Goal: Information Seeking & Learning: Learn about a topic

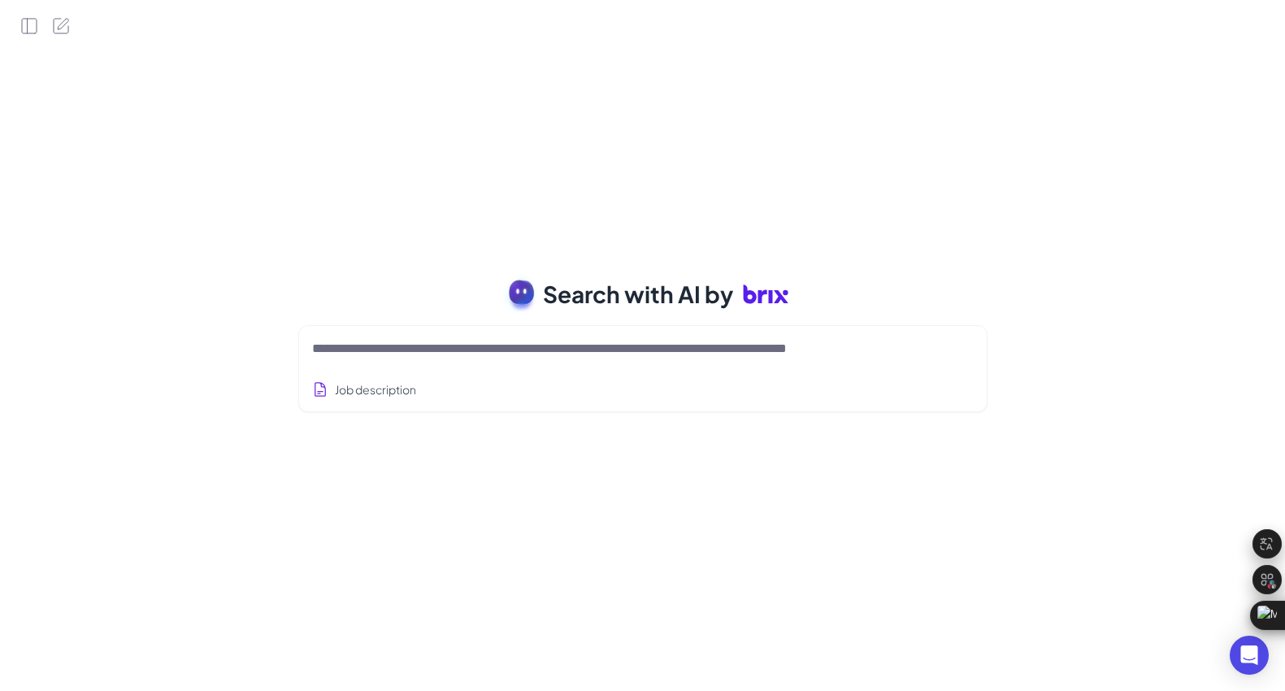
click at [137, 276] on div "Search with AI by Job description Job Titles Location Years of Experience Techn…" at bounding box center [642, 345] width 1285 height 691
click at [443, 262] on div "Search with AI by Job description Job Titles Location Years of Experience Techn…" at bounding box center [642, 345] width 1285 height 691
click at [583, 354] on textarea at bounding box center [623, 349] width 623 height 20
click at [31, 33] on icon "Open Side Panel" at bounding box center [29, 26] width 15 height 15
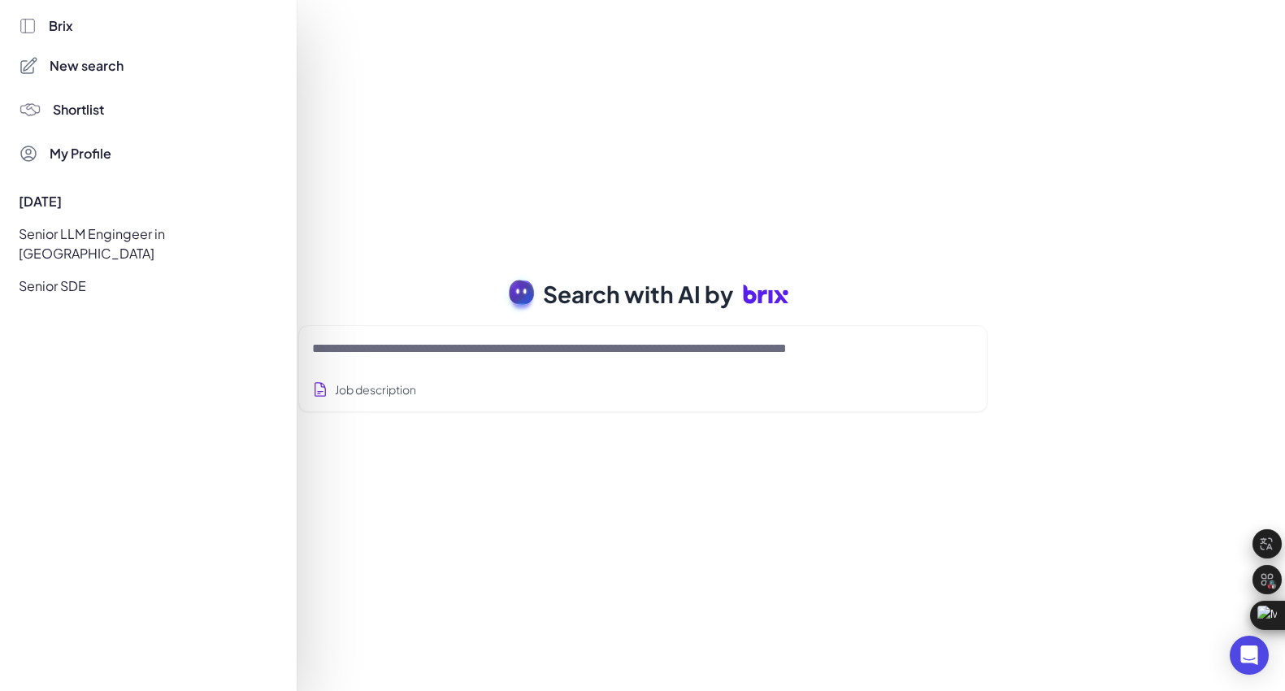
click at [453, 244] on div at bounding box center [642, 345] width 1285 height 691
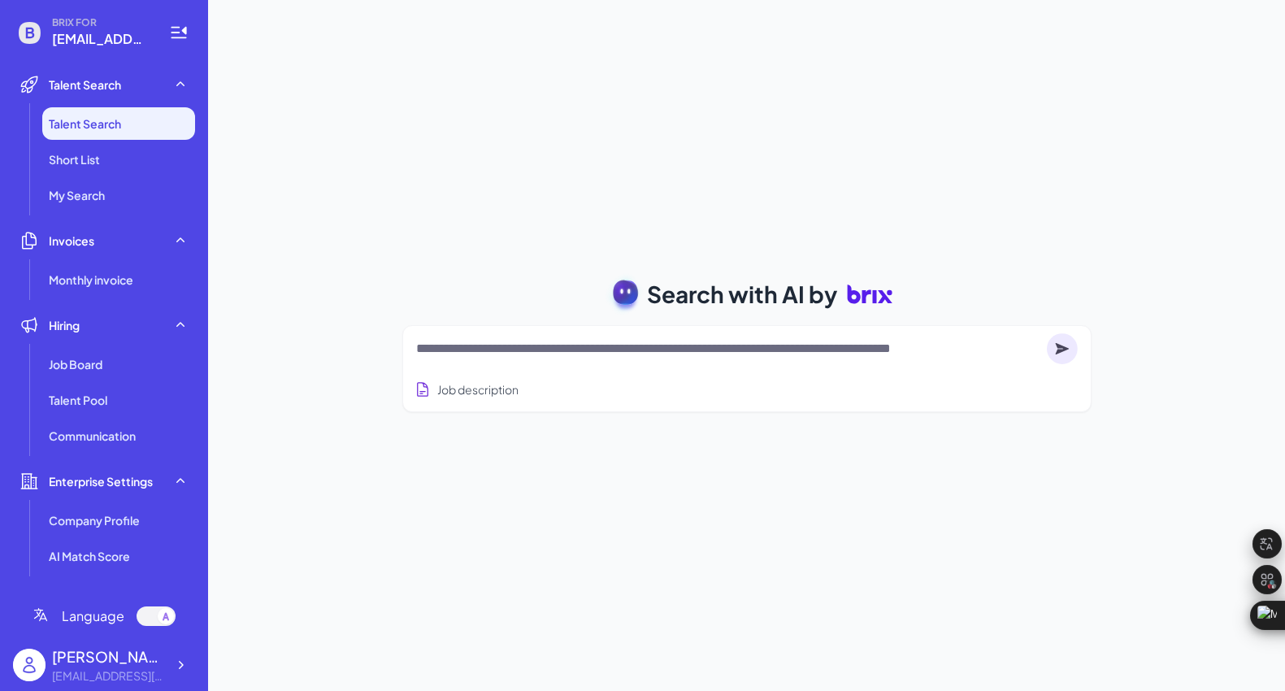
click at [596, 354] on textarea at bounding box center [728, 349] width 624 height 20
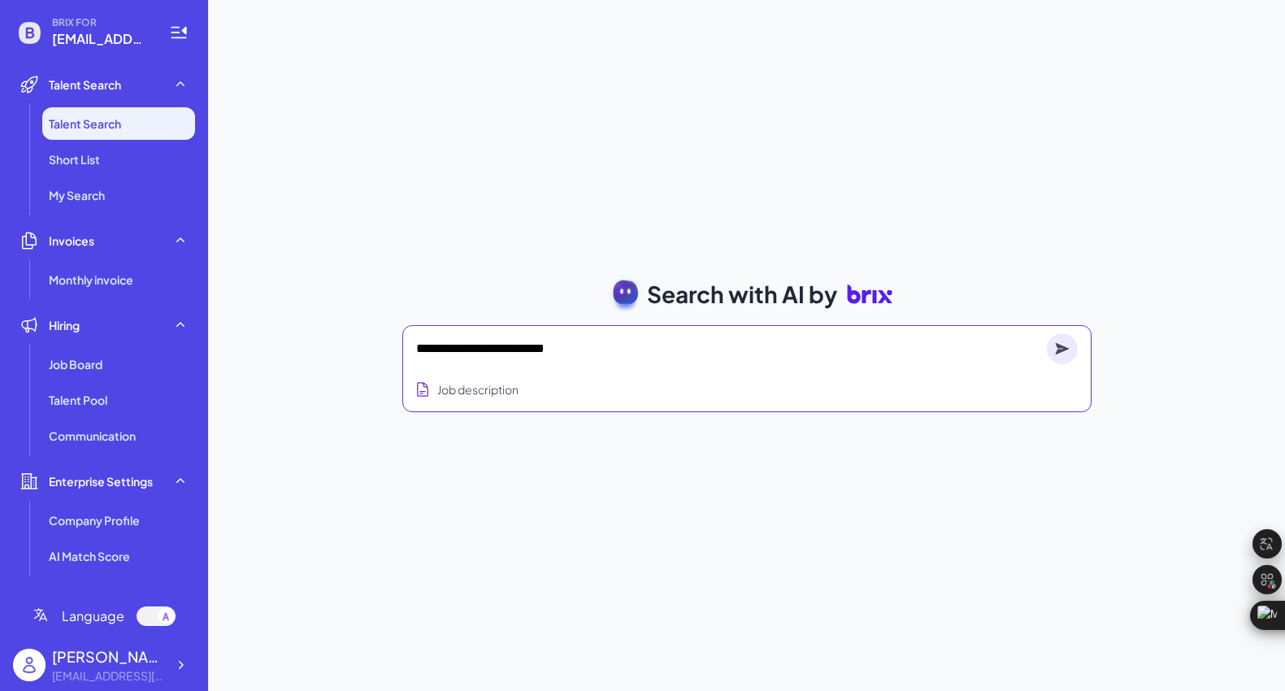
click at [513, 345] on textarea "**********" at bounding box center [728, 349] width 624 height 20
click at [510, 350] on textarea "**********" at bounding box center [728, 349] width 624 height 20
click at [504, 345] on textarea "**********" at bounding box center [728, 349] width 624 height 20
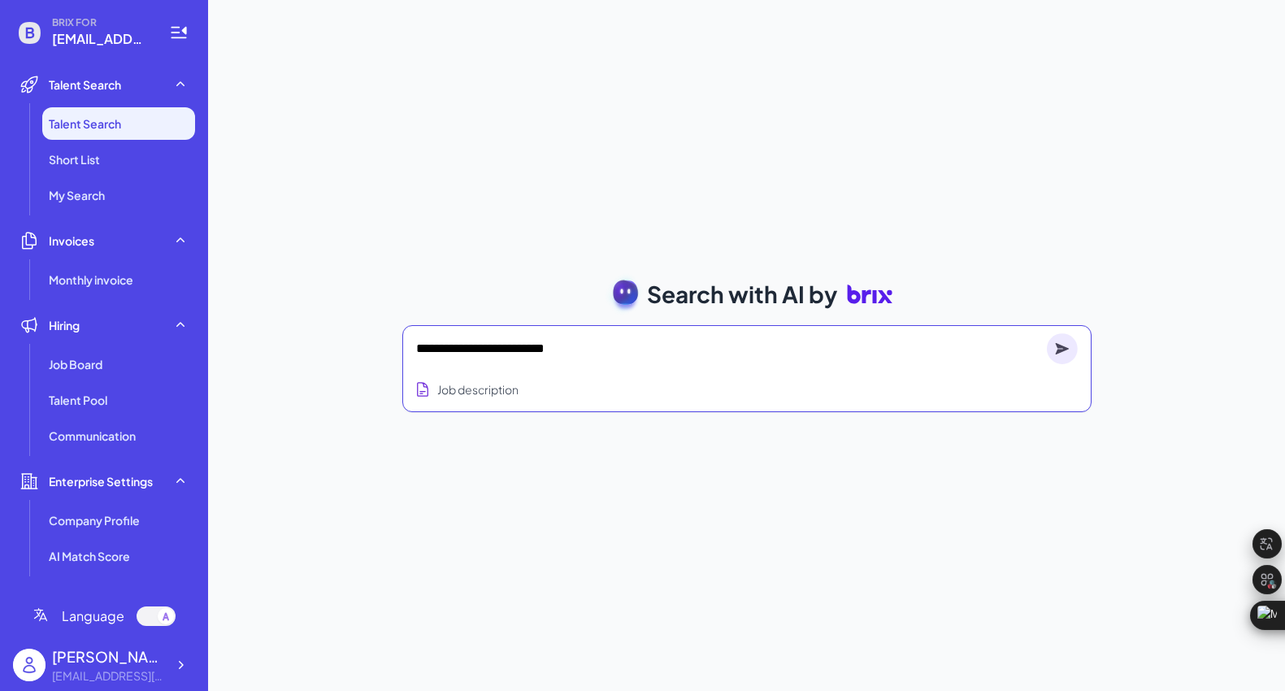
paste textarea
click at [628, 350] on textarea "**********" at bounding box center [728, 349] width 624 height 20
type textarea "**********"
click at [1061, 353] on circle at bounding box center [1062, 348] width 31 height 31
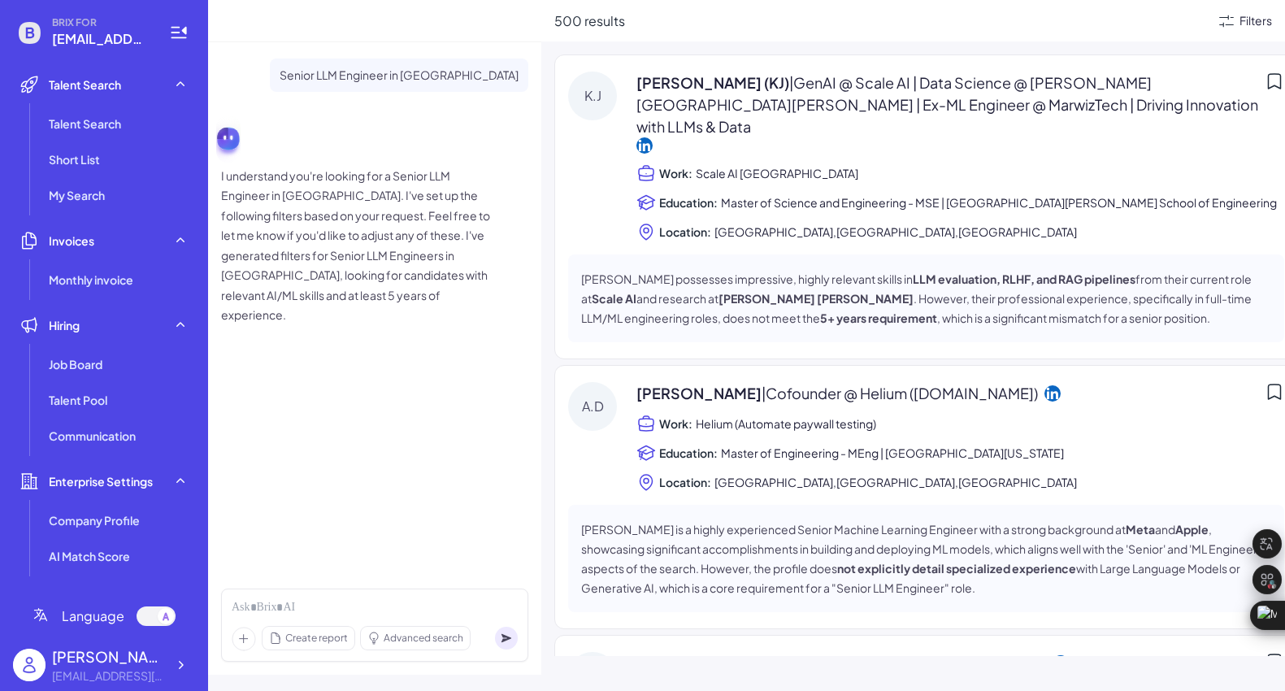
click at [1241, 20] on div "Filters" at bounding box center [1256, 20] width 33 height 17
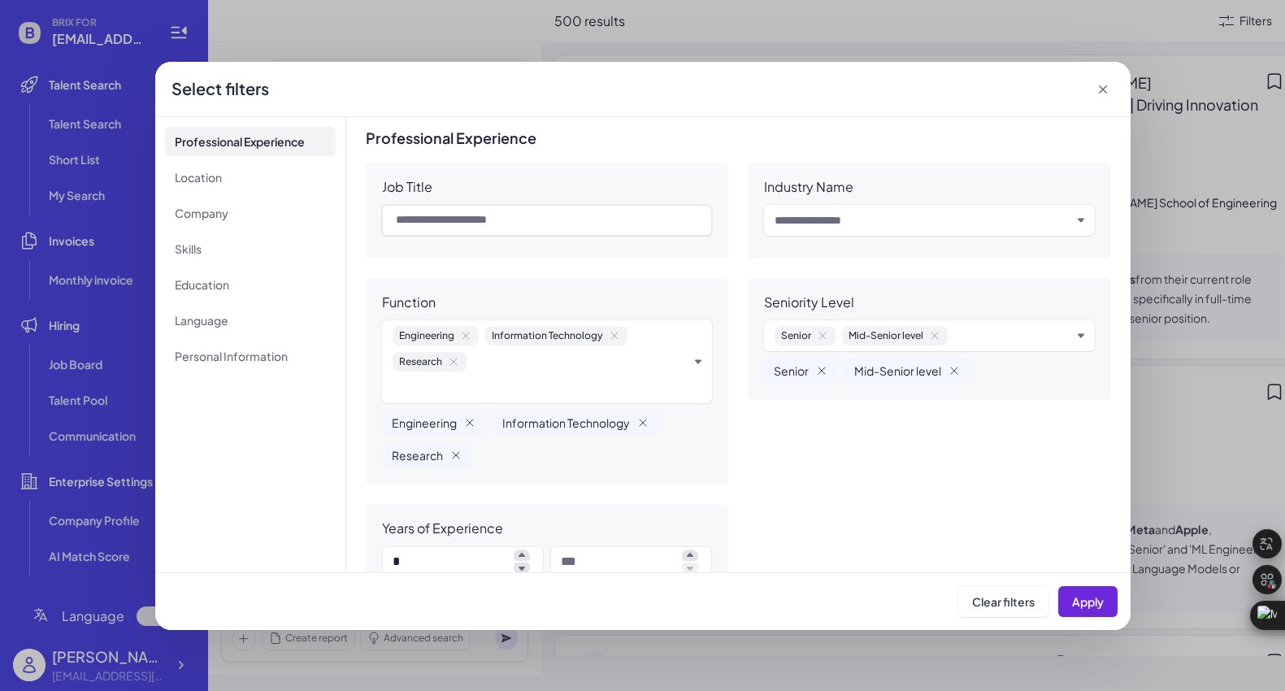
click at [1038, 332] on div "Senior Mid-Senior level" at bounding box center [923, 336] width 297 height 20
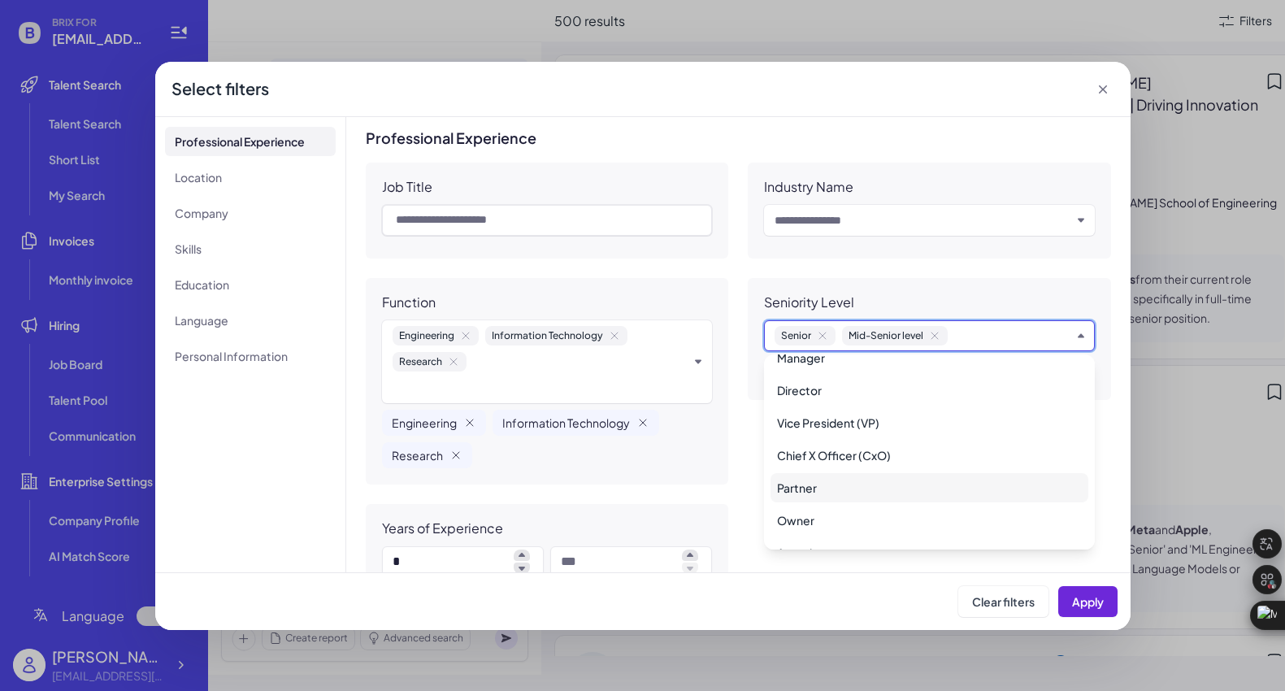
scroll to position [204, 0]
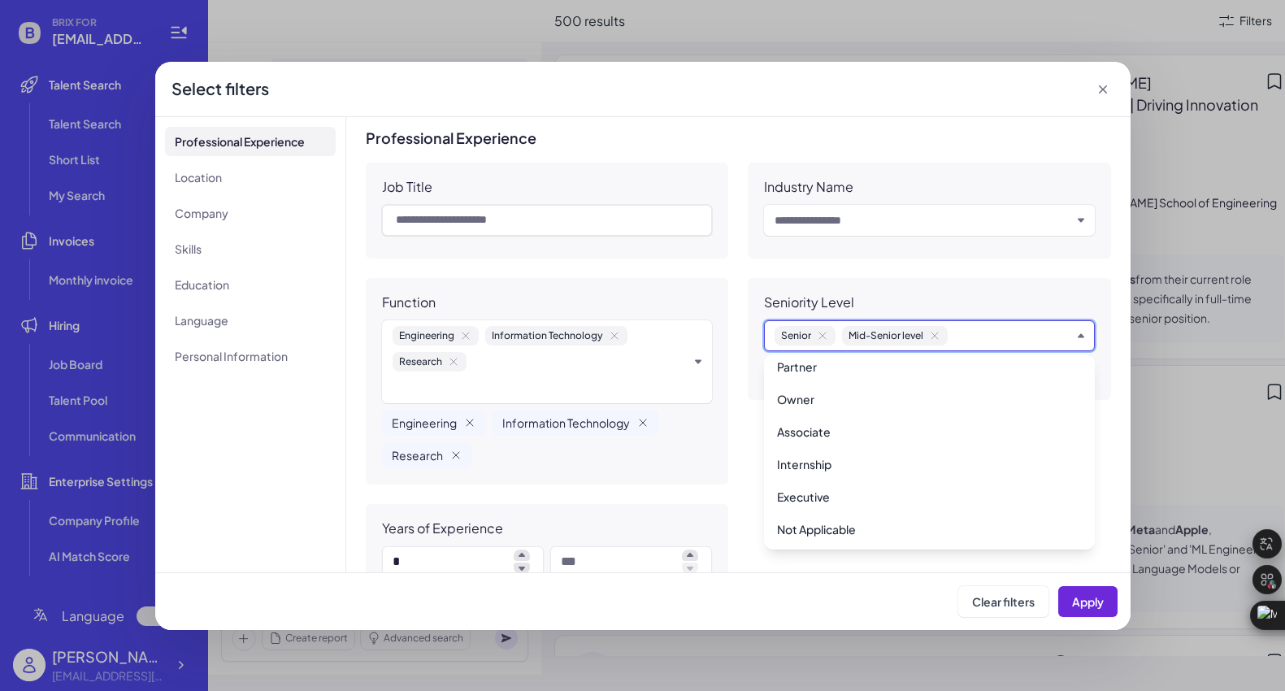
click at [867, 278] on div "Seniority Level Senior Mid-Senior level Senior Mid-Senior level" at bounding box center [929, 339] width 363 height 122
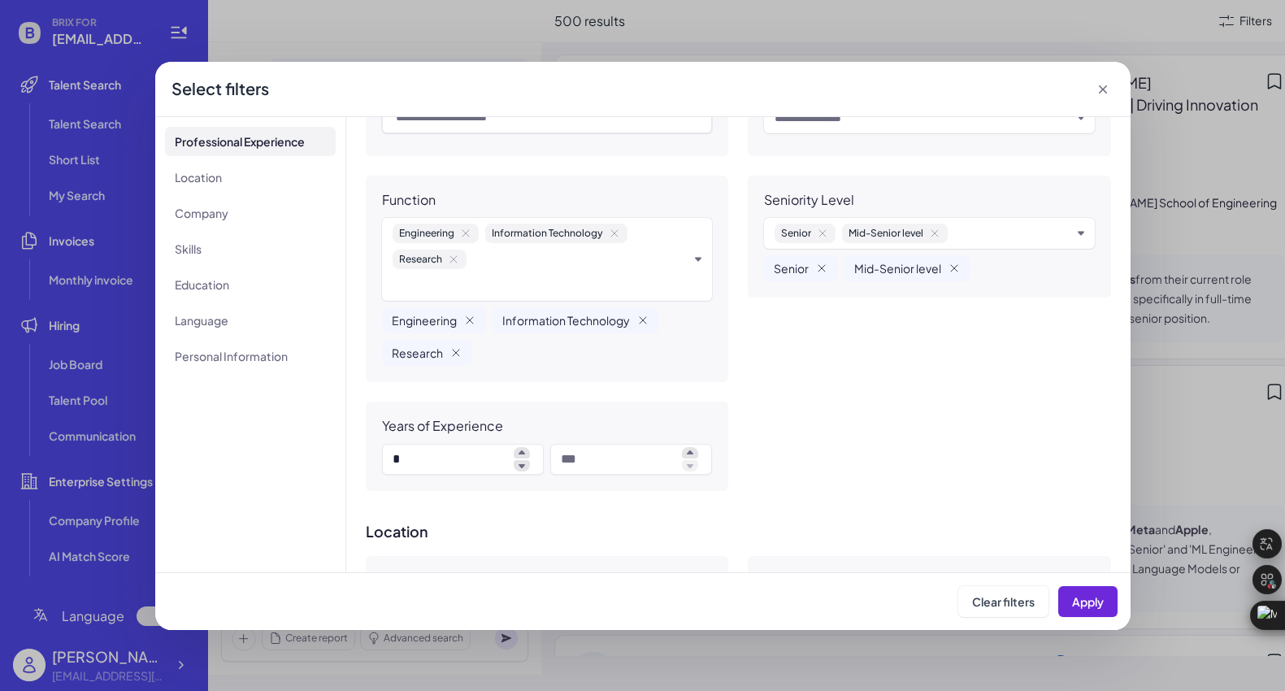
scroll to position [102, 0]
click at [1025, 232] on div "Senior Mid-Senior level" at bounding box center [923, 234] width 297 height 20
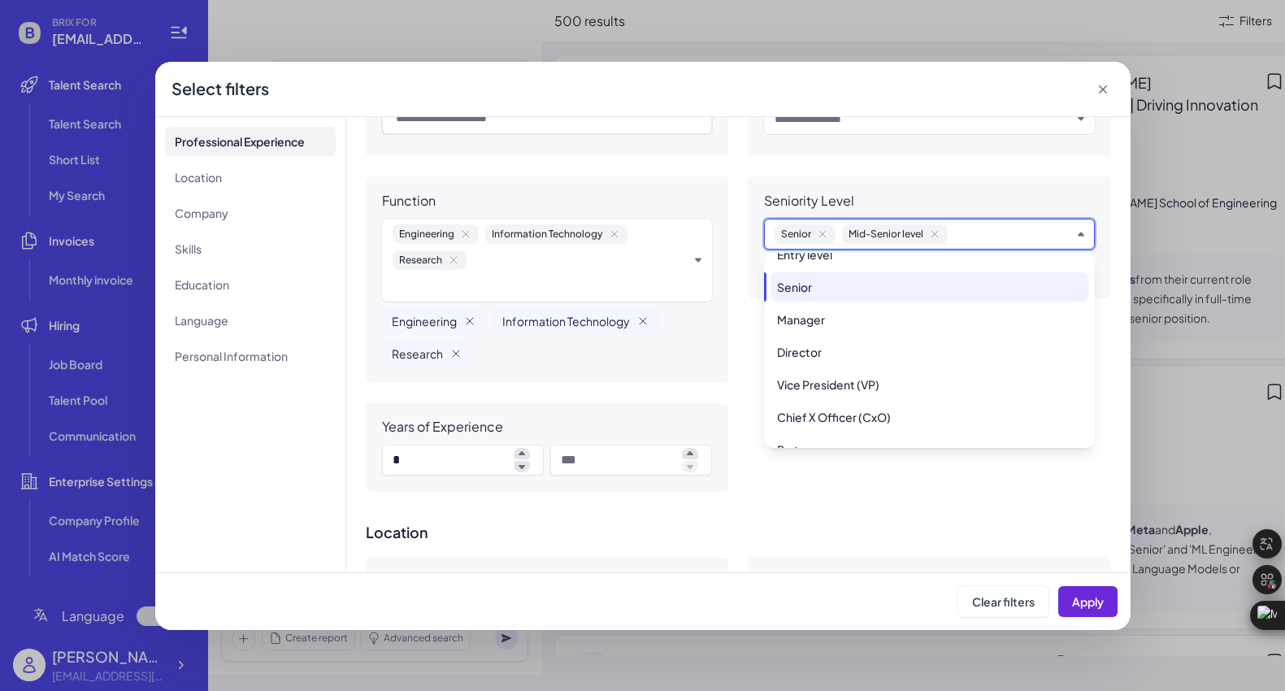
scroll to position [0, 0]
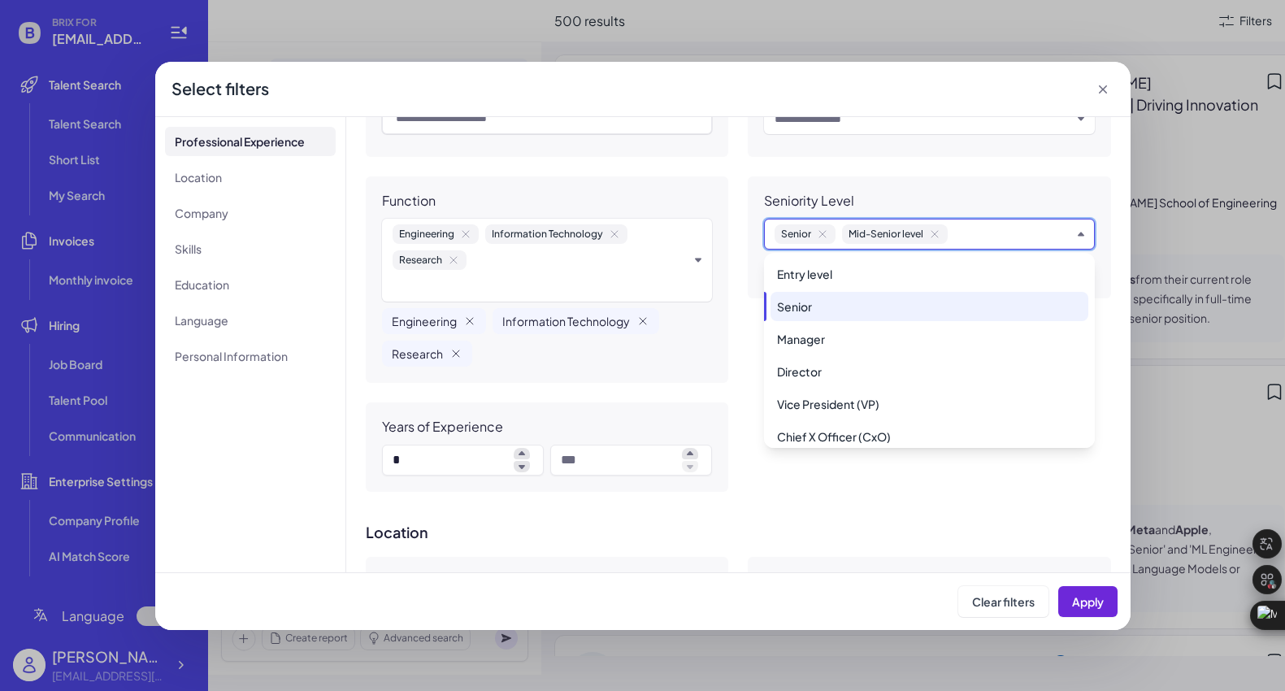
click at [886, 167] on div "Job Title Industry Name Input and choose Function Engineering Information Techn…" at bounding box center [738, 276] width 745 height 431
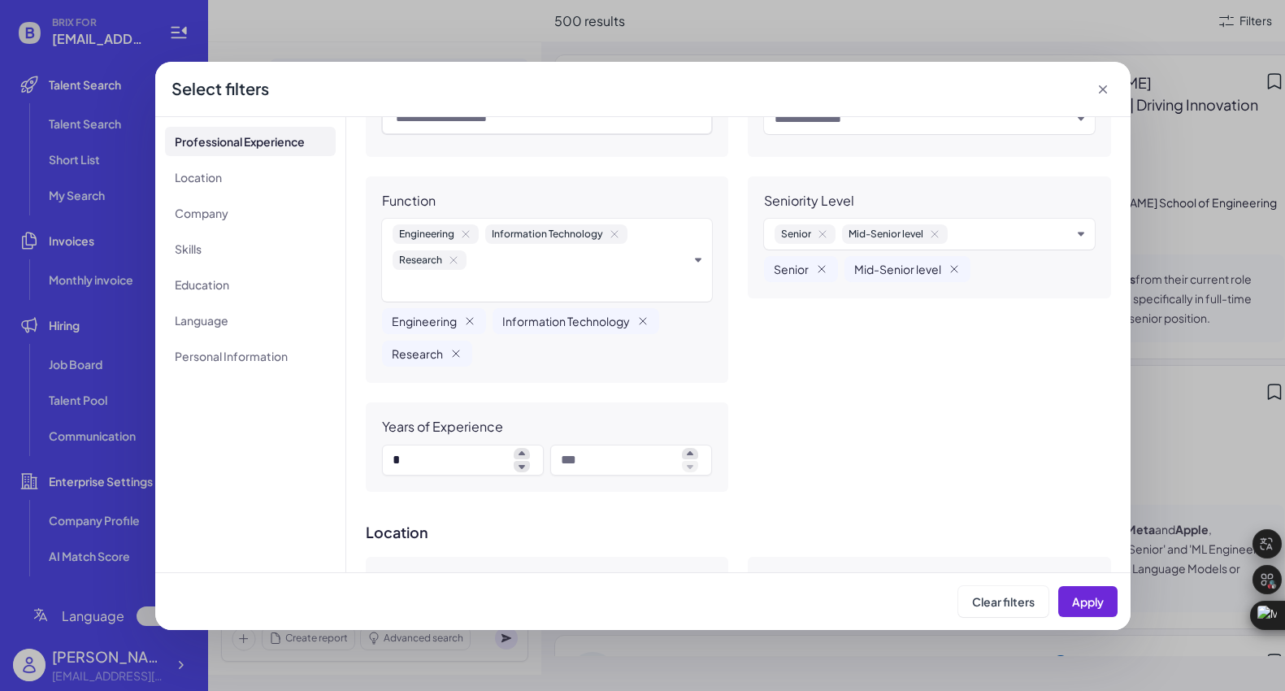
click at [638, 276] on input "text" at bounding box center [541, 286] width 297 height 20
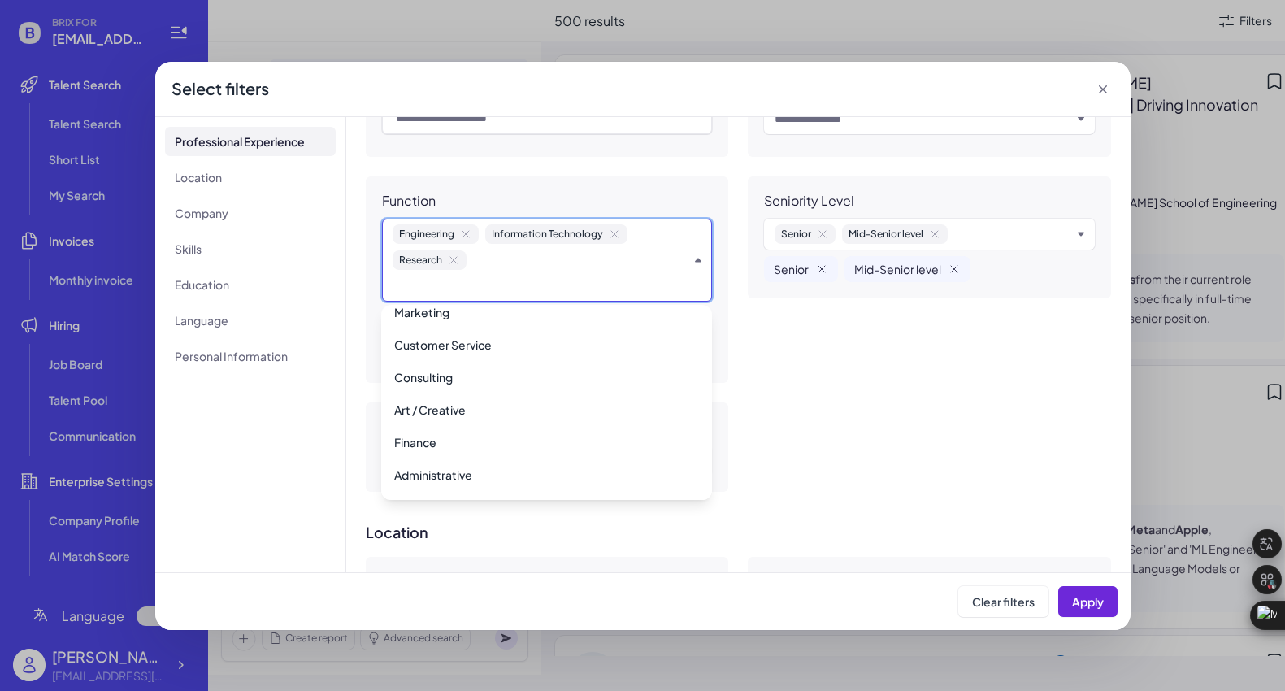
scroll to position [405, 0]
click at [632, 176] on div "Function Engineering Information Technology Research Engineering Information Te…" at bounding box center [547, 279] width 363 height 206
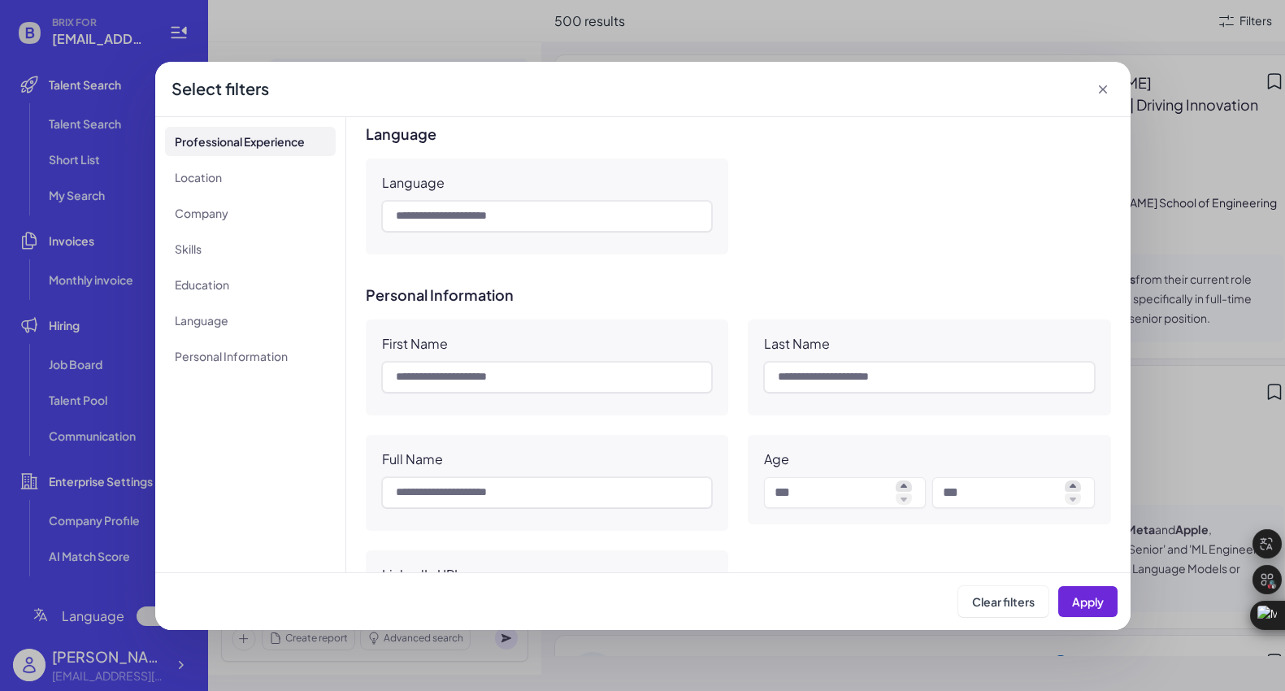
scroll to position [1605, 0]
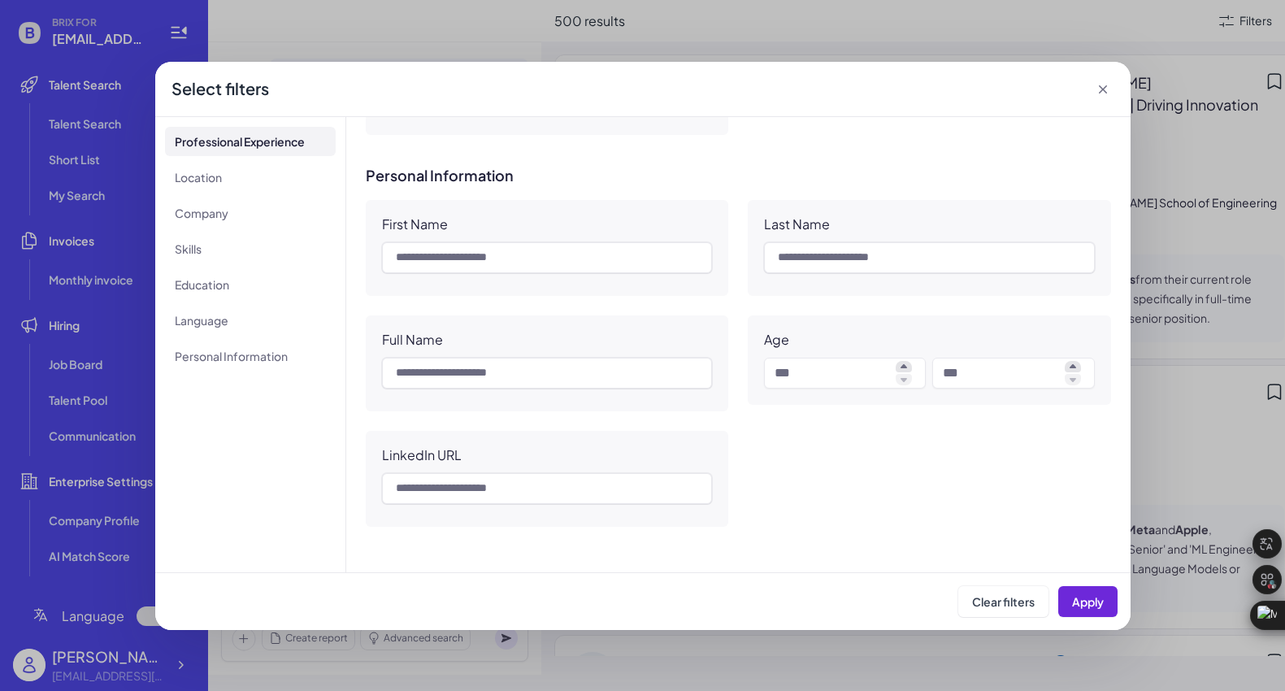
click at [1108, 90] on icon at bounding box center [1103, 89] width 16 height 16
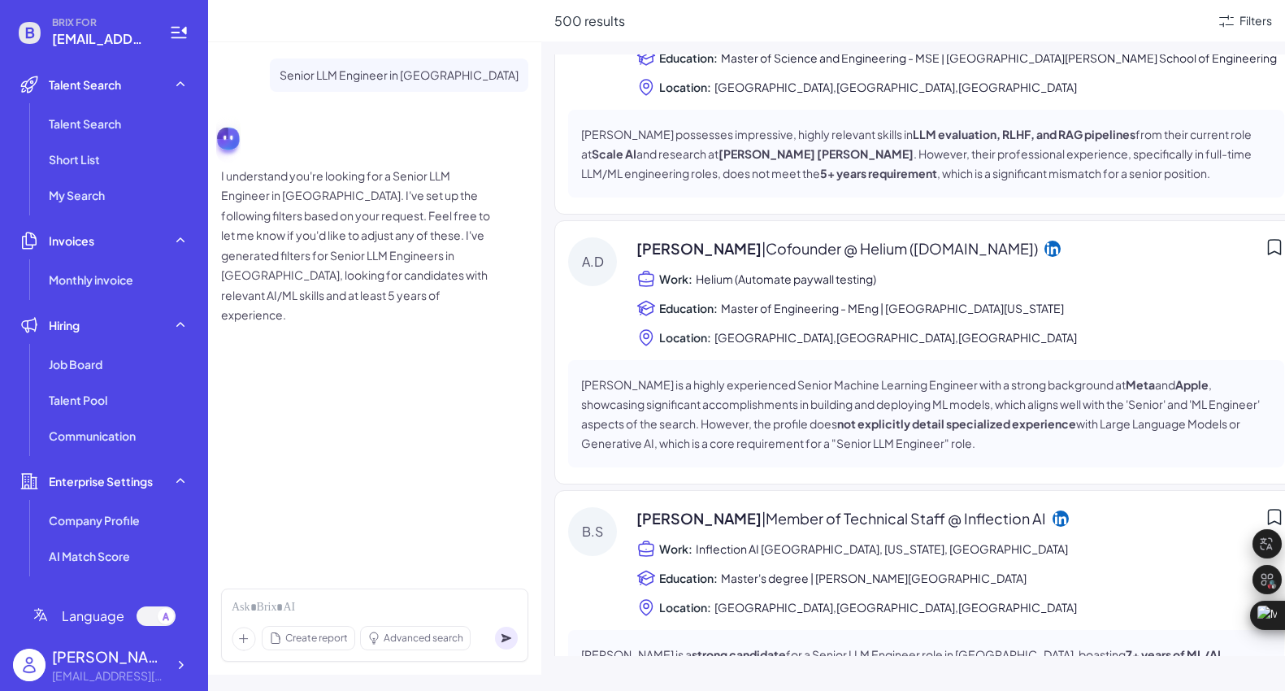
scroll to position [0, 0]
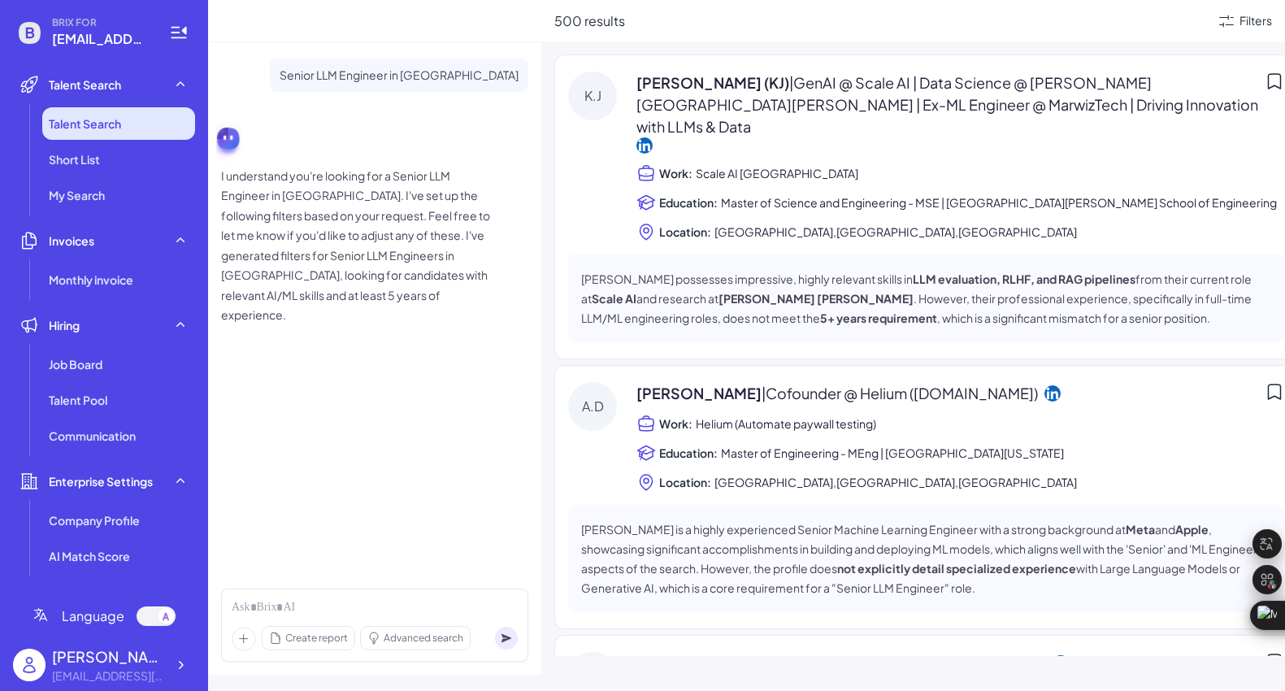
click at [123, 128] on li "Talent Search" at bounding box center [118, 123] width 153 height 33
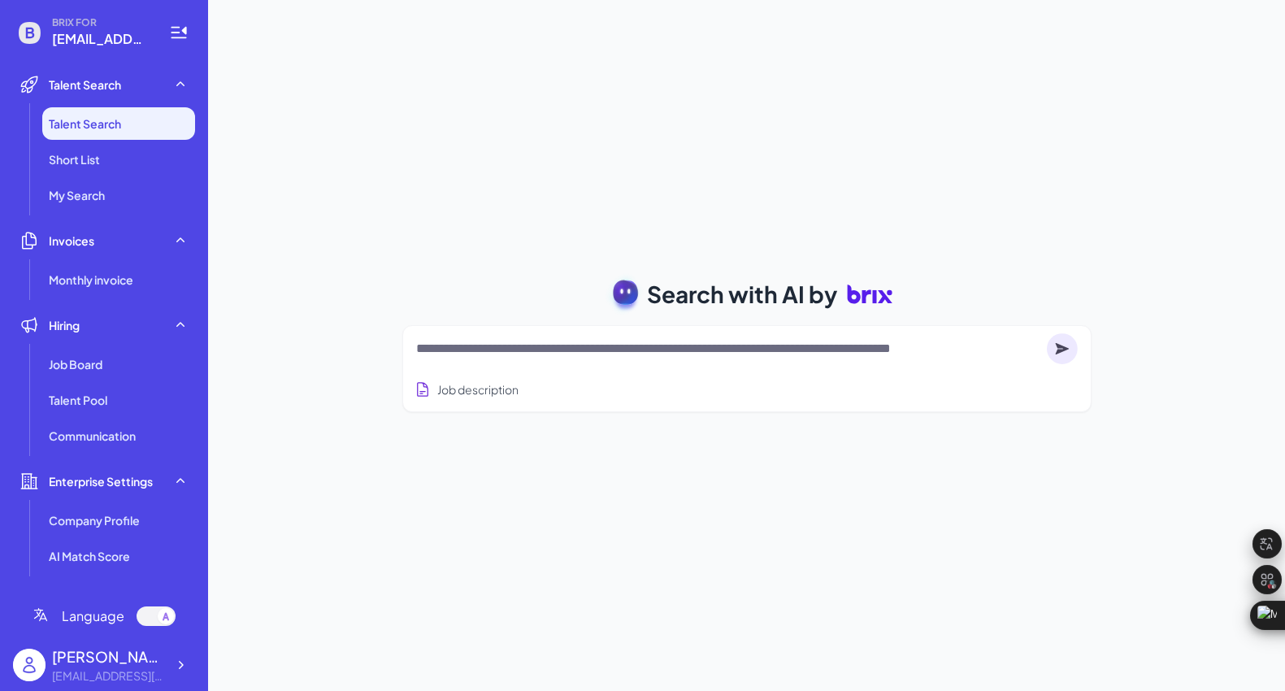
click at [539, 350] on textarea at bounding box center [728, 349] width 624 height 20
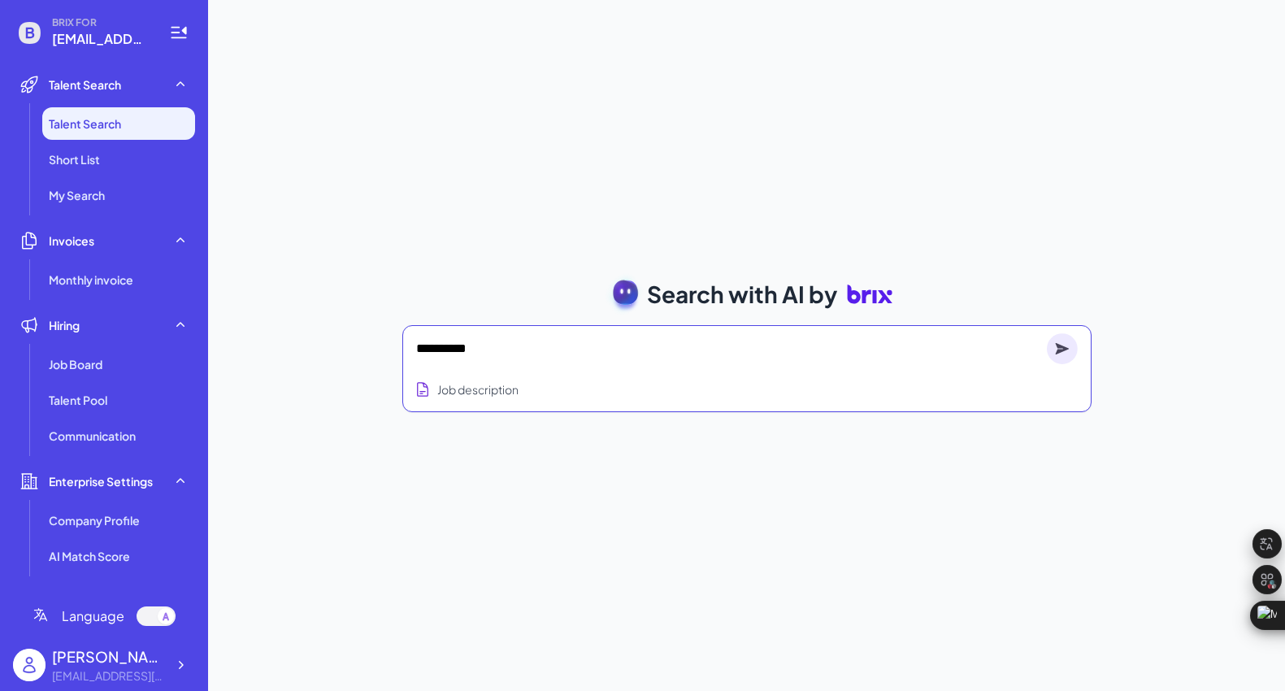
type textarea "**********"
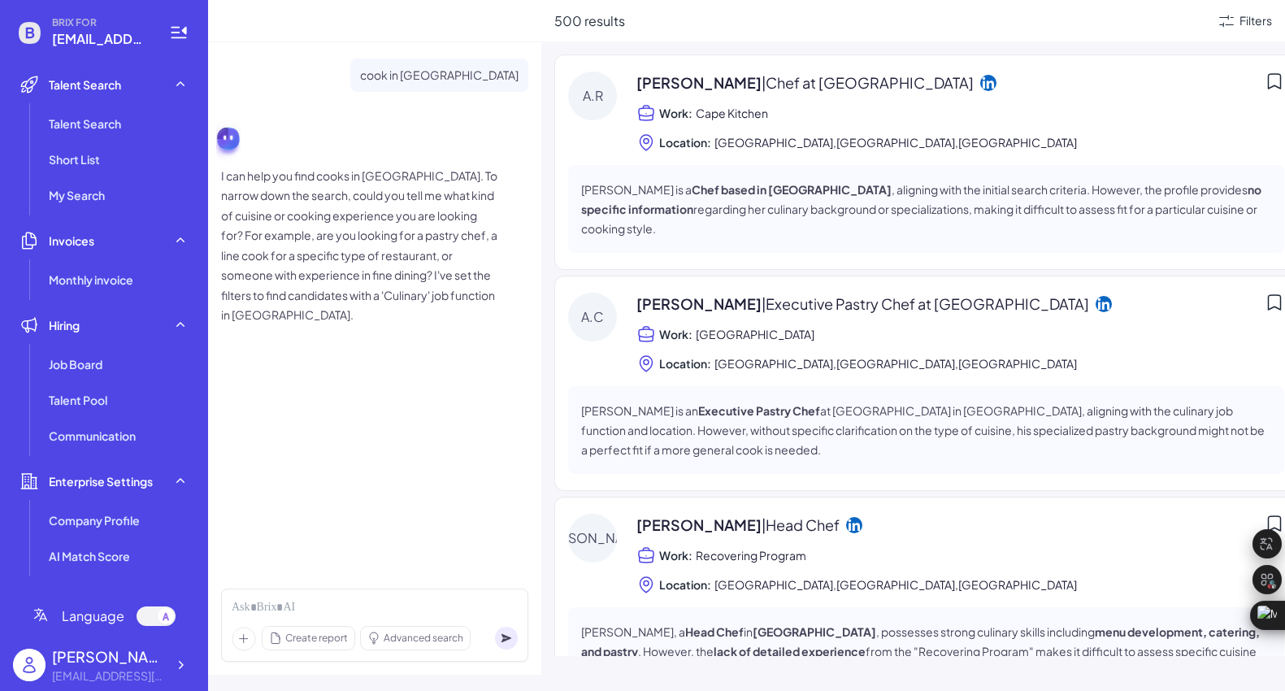
click at [750, 111] on span "Cape Kitchen" at bounding box center [733, 113] width 74 height 20
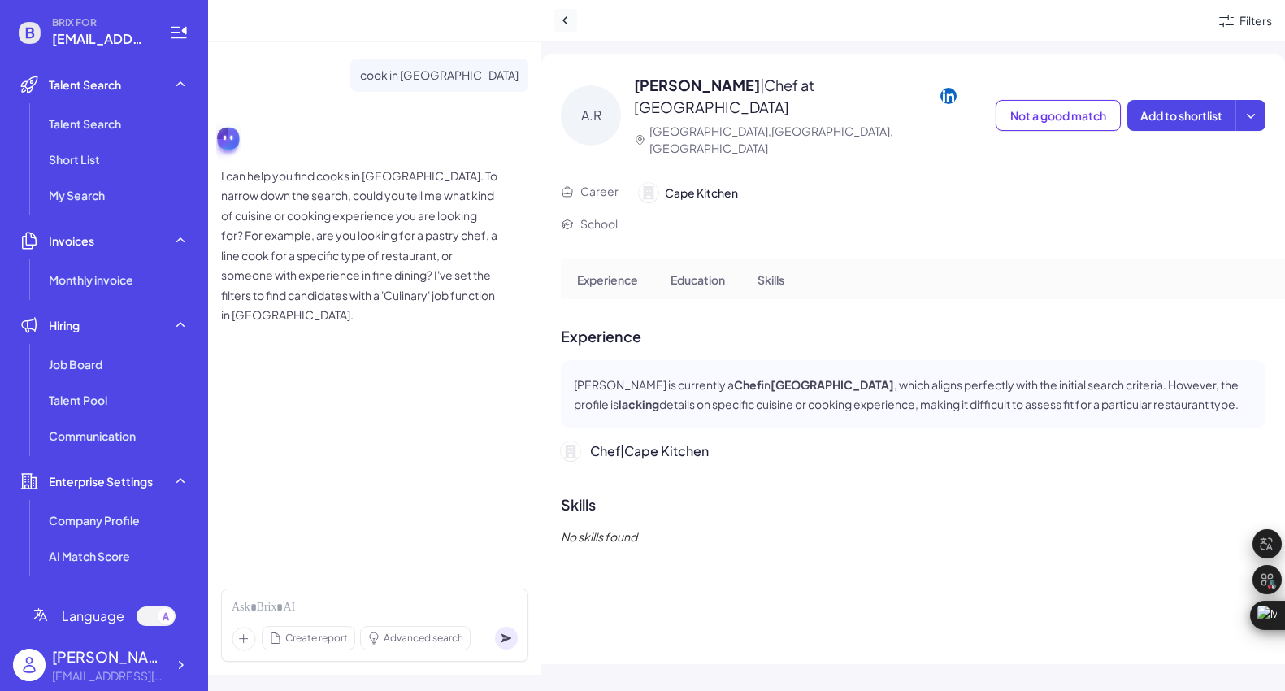
click at [563, 27] on icon at bounding box center [566, 20] width 16 height 16
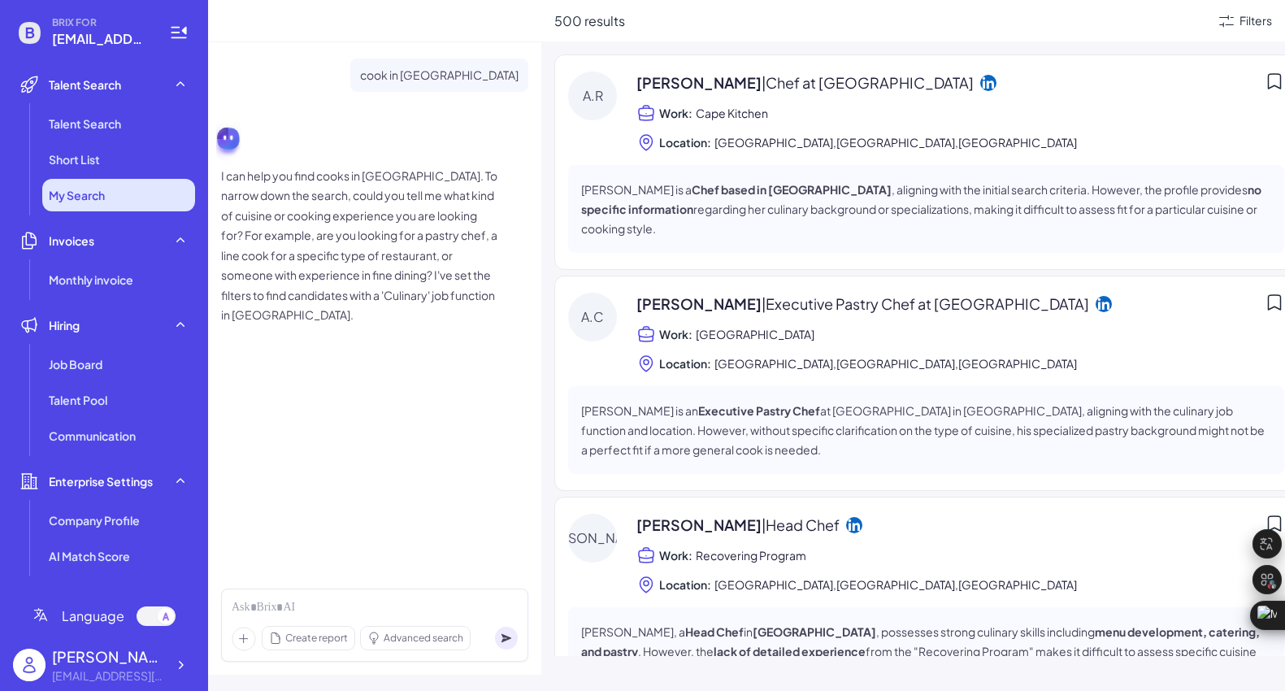
click at [124, 192] on li "My Search" at bounding box center [118, 195] width 153 height 33
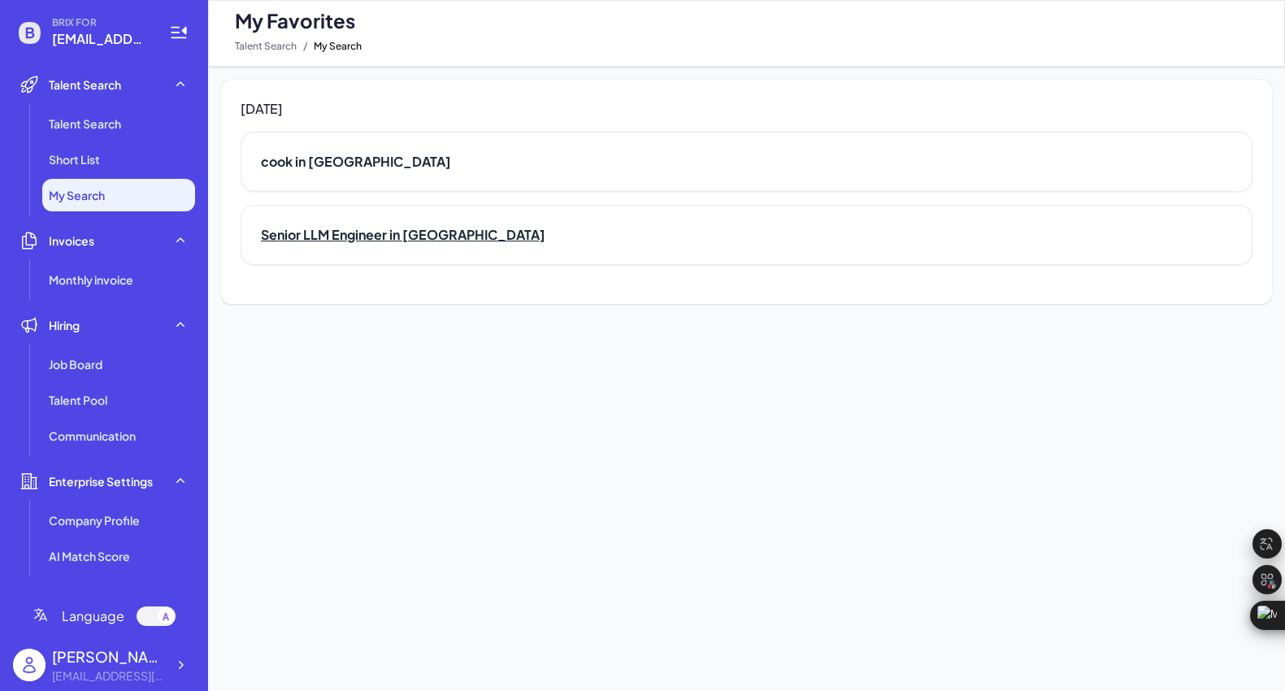
click at [328, 232] on h2 "Senior LLM Engineer in [GEOGRAPHIC_DATA]" at bounding box center [746, 235] width 971 height 20
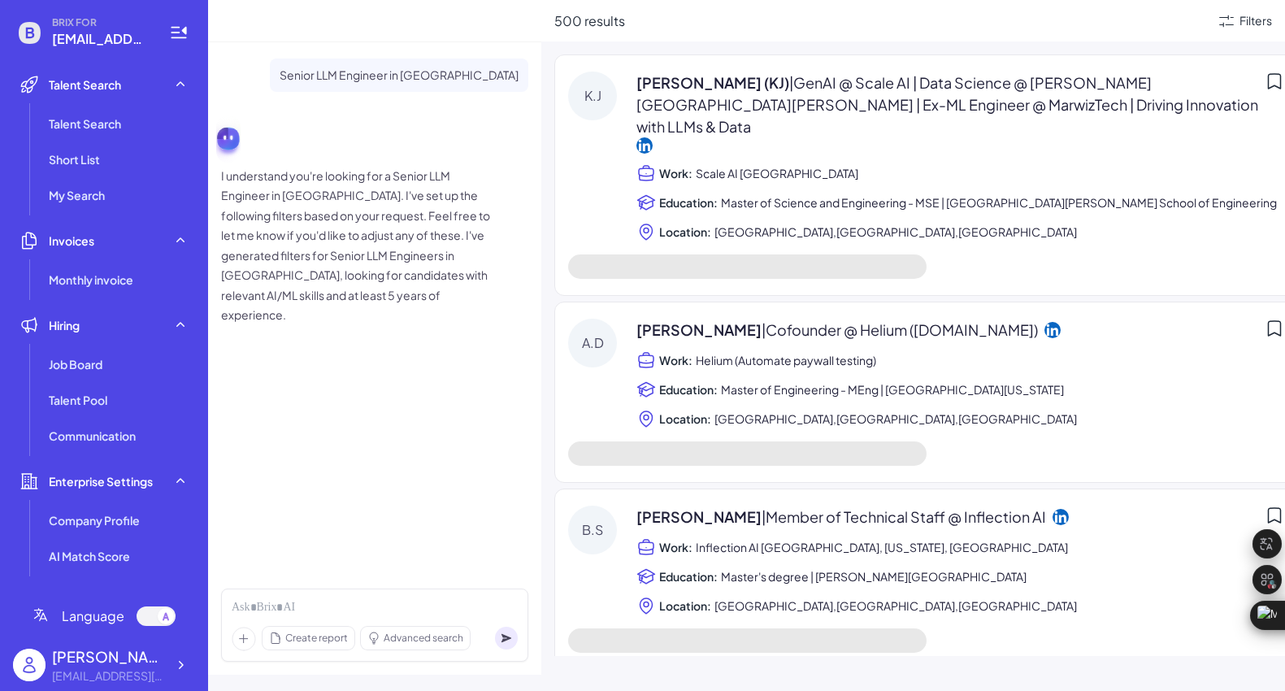
click at [823, 102] on span "| GenAI @ Scale AI | Data Science @ [PERSON_NAME] [PERSON_NAME] | Ex-ML Enginee…" at bounding box center [948, 104] width 622 height 63
